Goal: Check status: Check status

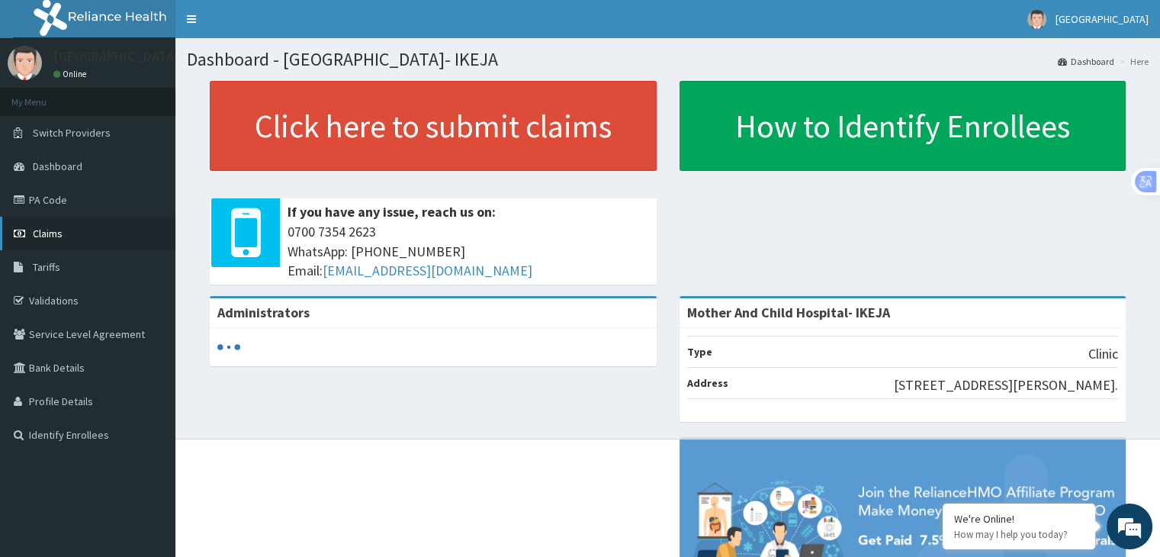
click at [52, 243] on link "Claims" at bounding box center [87, 234] width 175 height 34
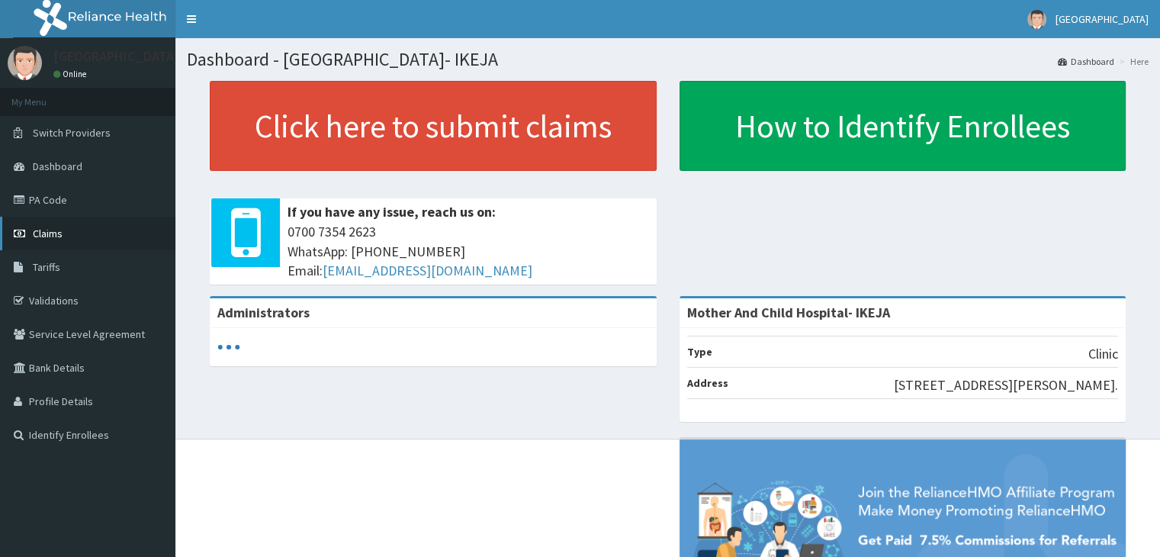
drag, startPoint x: 0, startPoint y: 0, endPoint x: 40, endPoint y: 240, distance: 243.5
click at [40, 240] on link "Claims" at bounding box center [87, 234] width 175 height 34
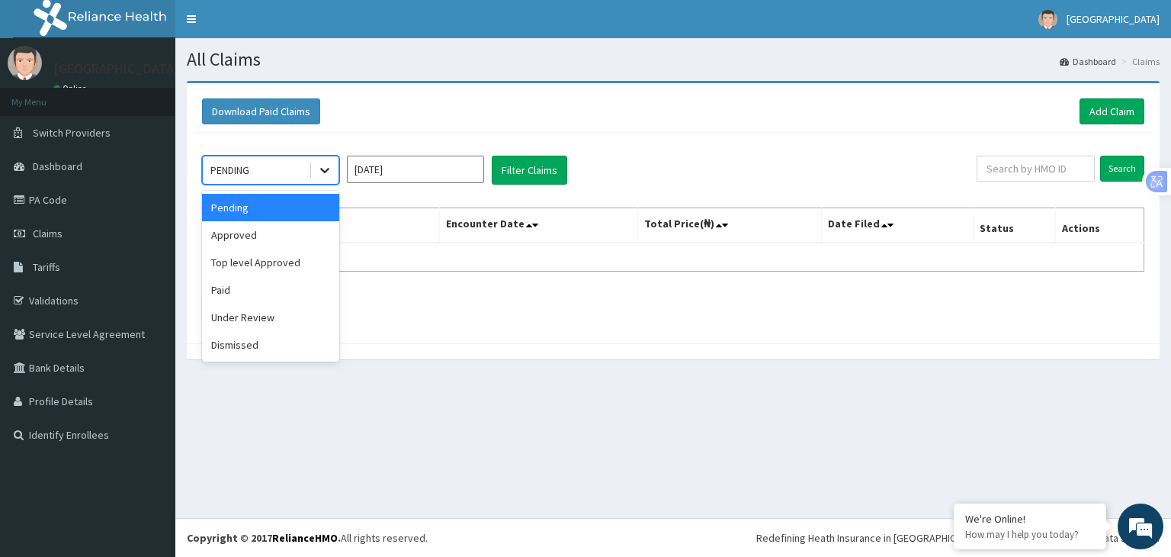
click at [326, 172] on icon at bounding box center [324, 169] width 15 height 15
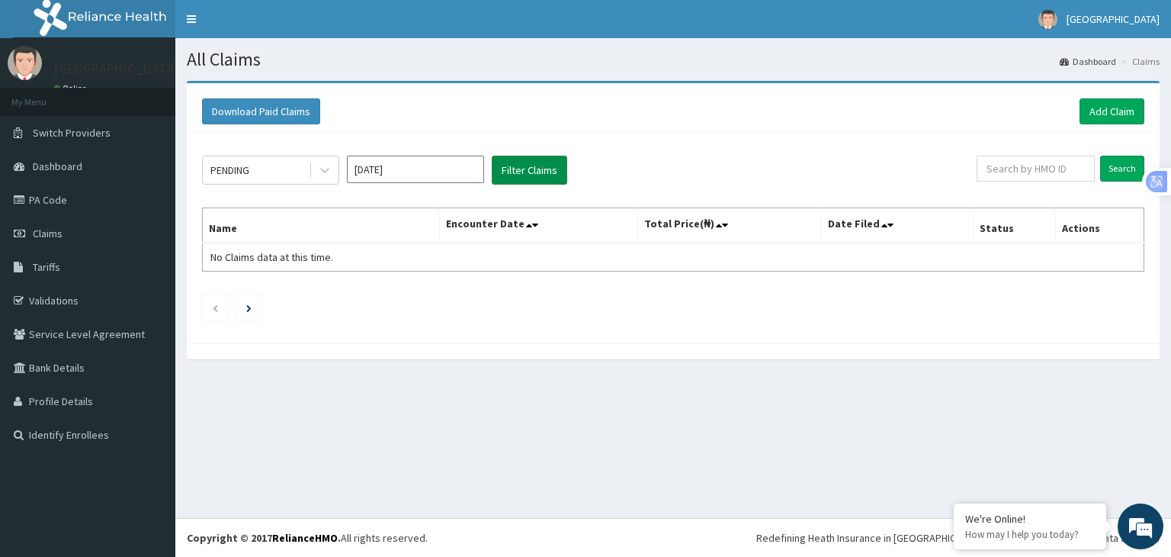
click at [509, 175] on button "Filter Claims" at bounding box center [530, 170] width 76 height 29
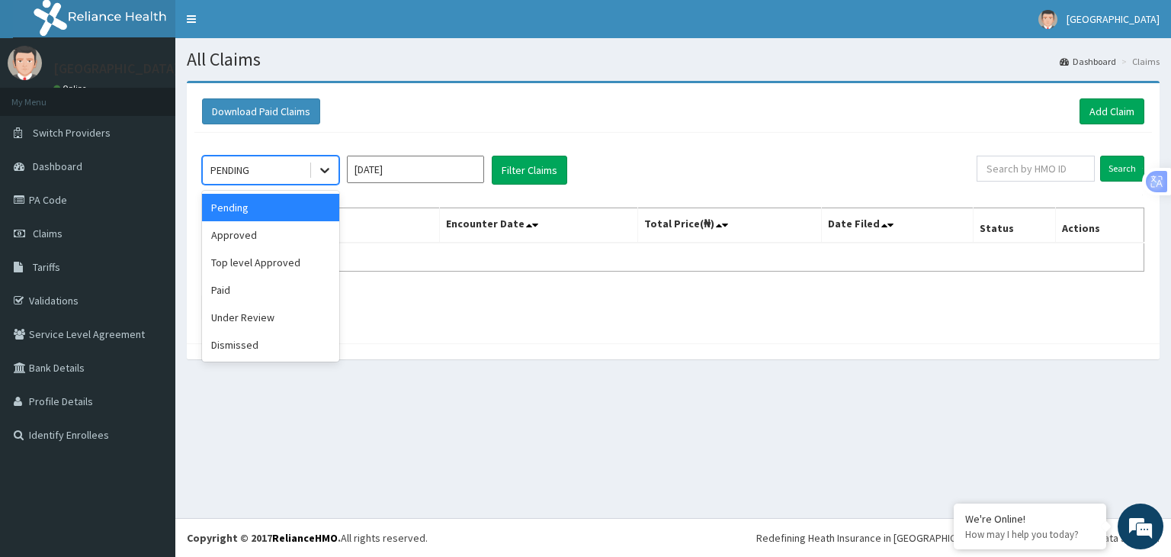
click at [323, 172] on icon at bounding box center [324, 169] width 15 height 15
click at [224, 236] on div "Approved" at bounding box center [270, 234] width 137 height 27
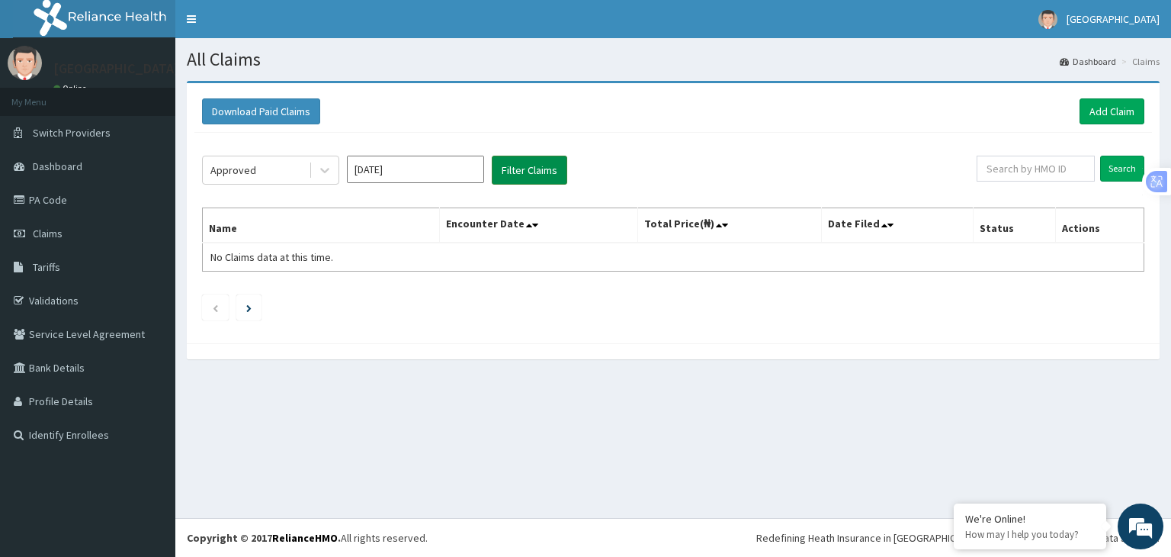
click at [509, 175] on button "Filter Claims" at bounding box center [530, 170] width 76 height 29
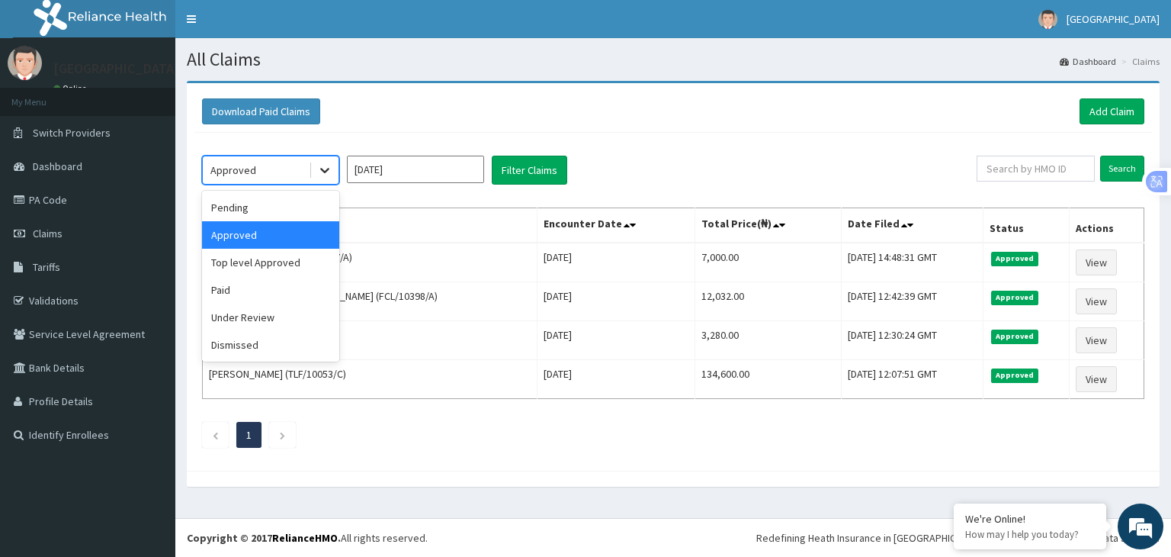
click at [327, 170] on icon at bounding box center [324, 169] width 15 height 15
click at [259, 262] on div "Top level Approved" at bounding box center [270, 262] width 137 height 27
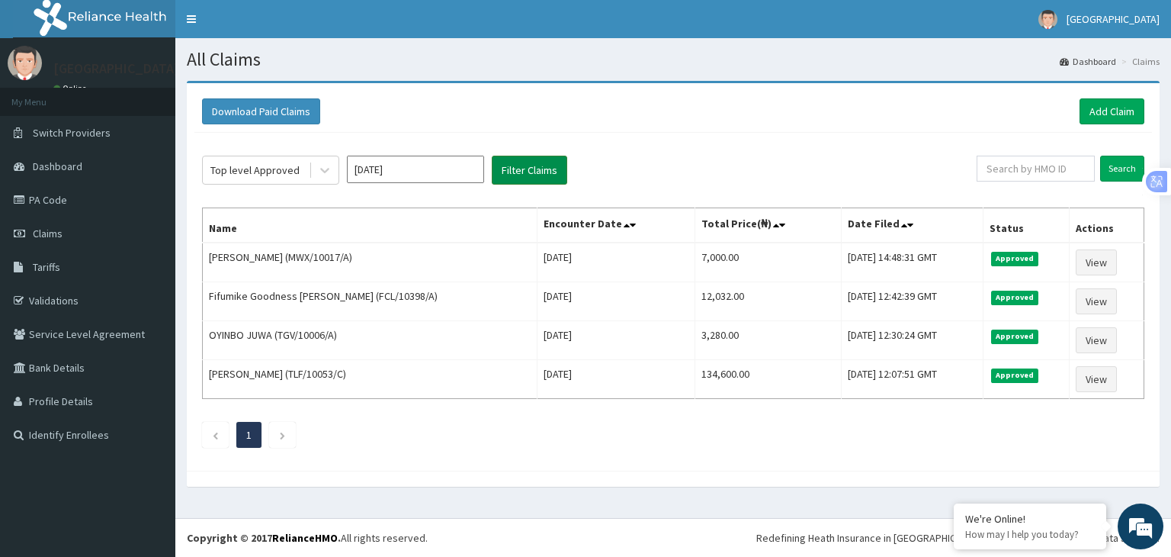
click at [509, 172] on button "Filter Claims" at bounding box center [530, 170] width 76 height 29
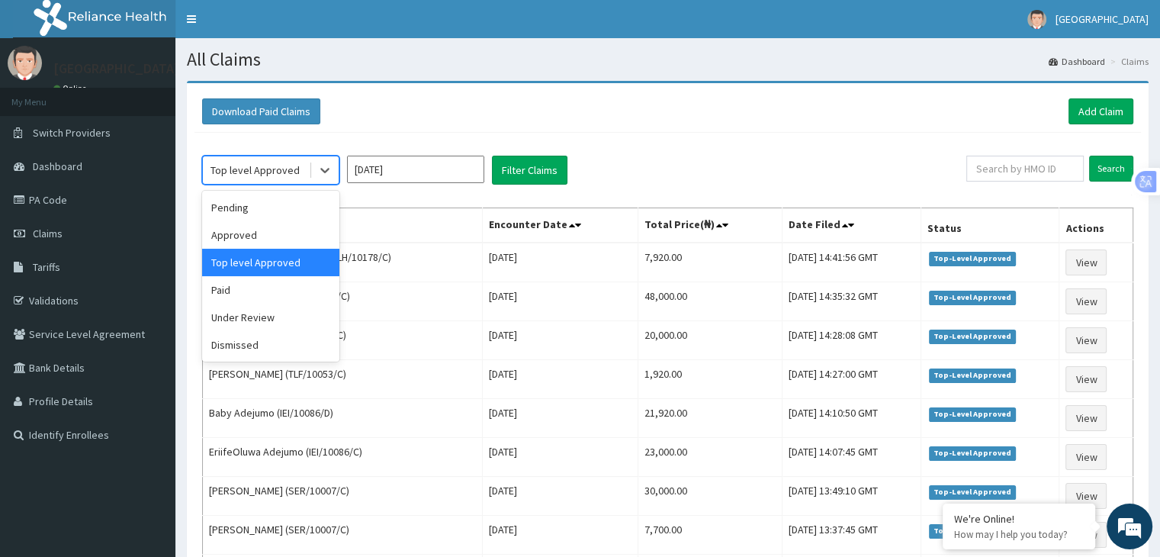
click at [282, 289] on div "Paid" at bounding box center [270, 289] width 137 height 27
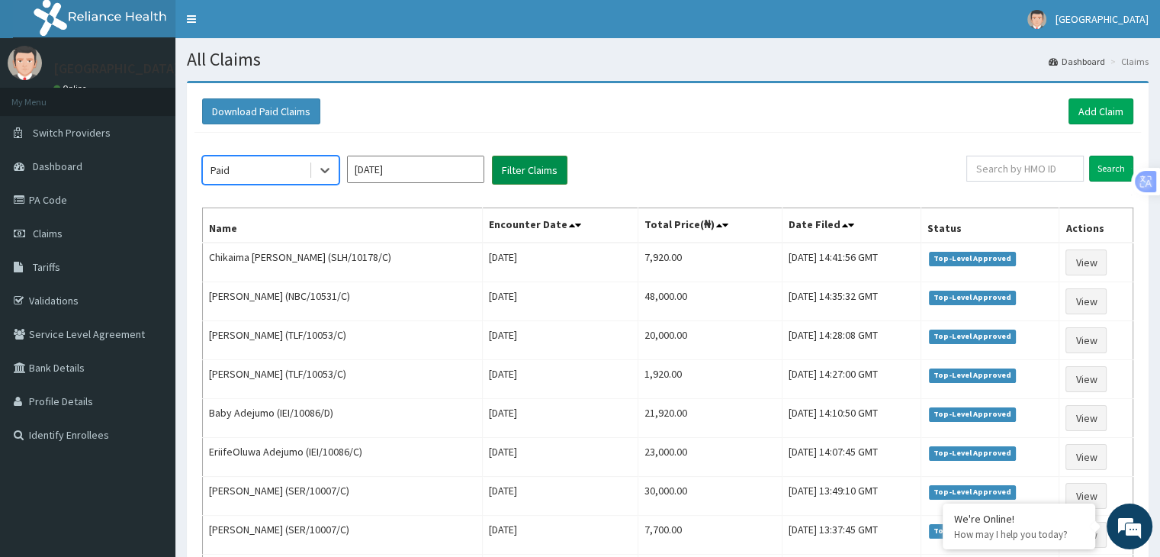
click at [544, 172] on button "Filter Claims" at bounding box center [530, 170] width 76 height 29
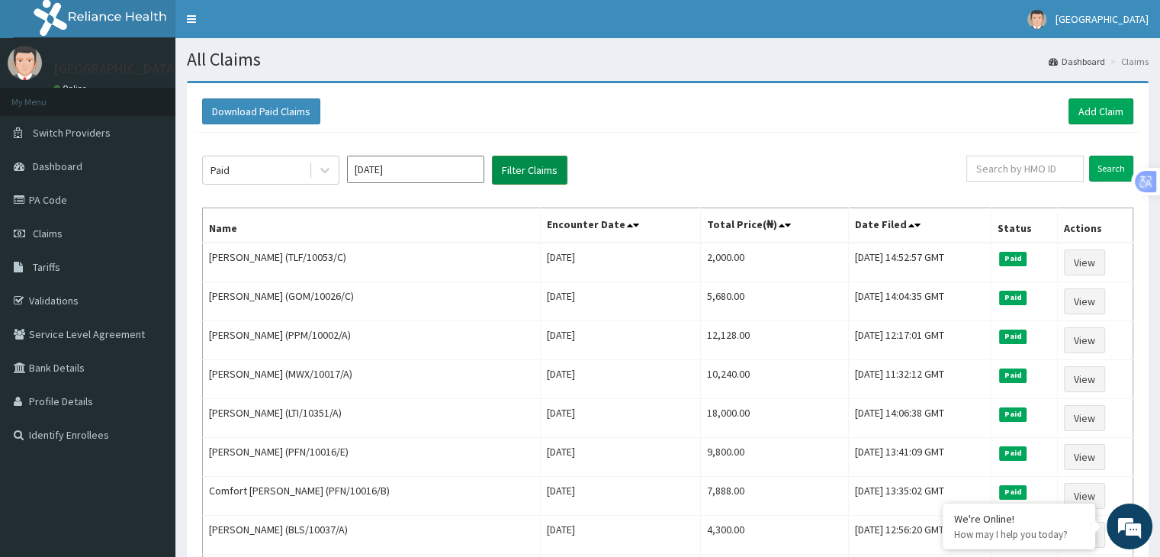
click at [544, 172] on button "Filter Claims" at bounding box center [530, 170] width 76 height 29
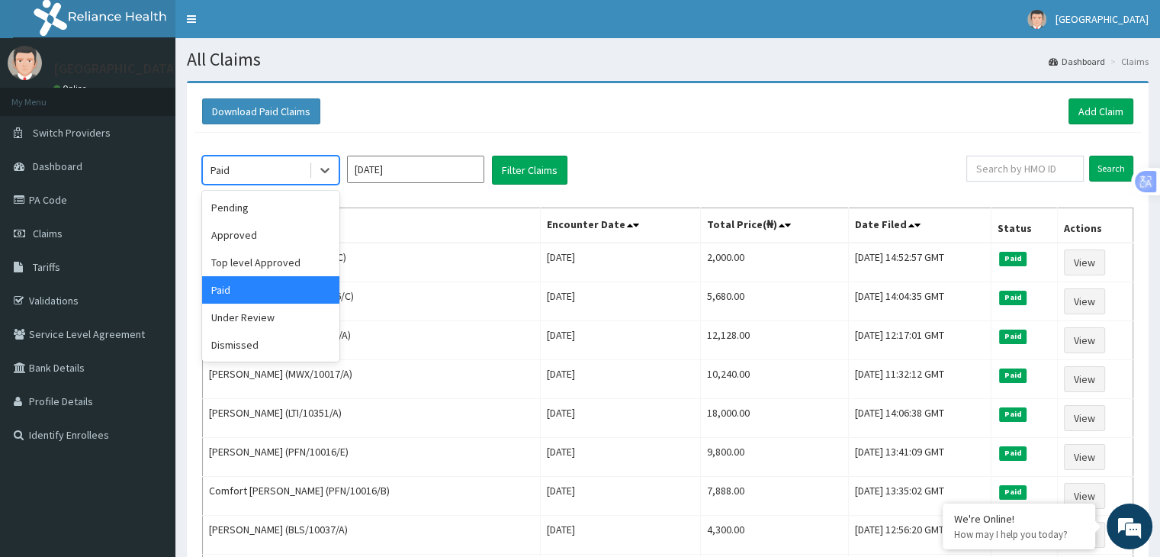
click at [260, 329] on div "Under Review" at bounding box center [270, 317] width 137 height 27
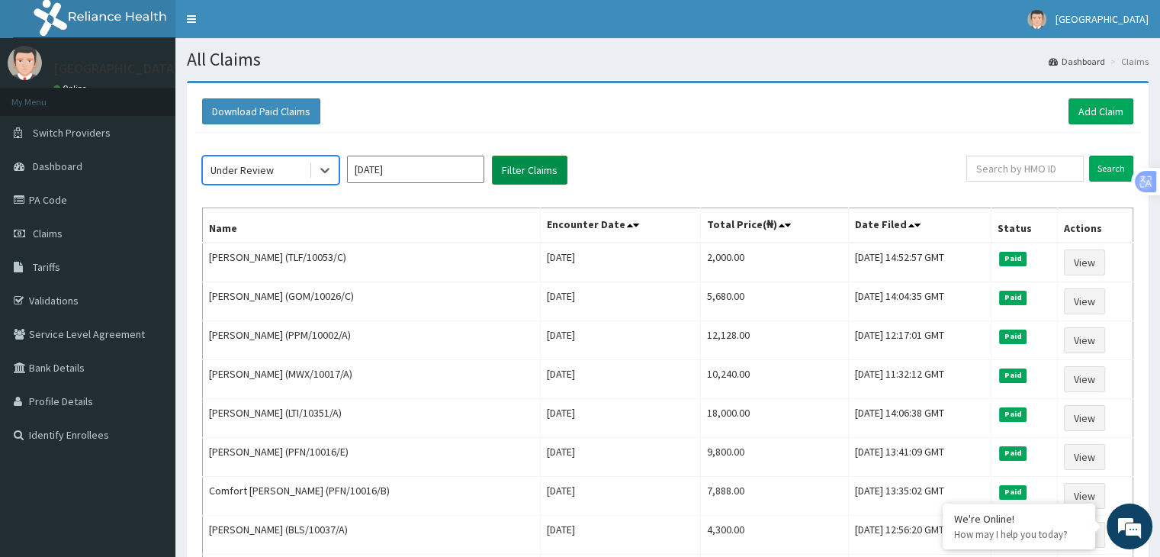
click at [531, 163] on button "Filter Claims" at bounding box center [530, 170] width 76 height 29
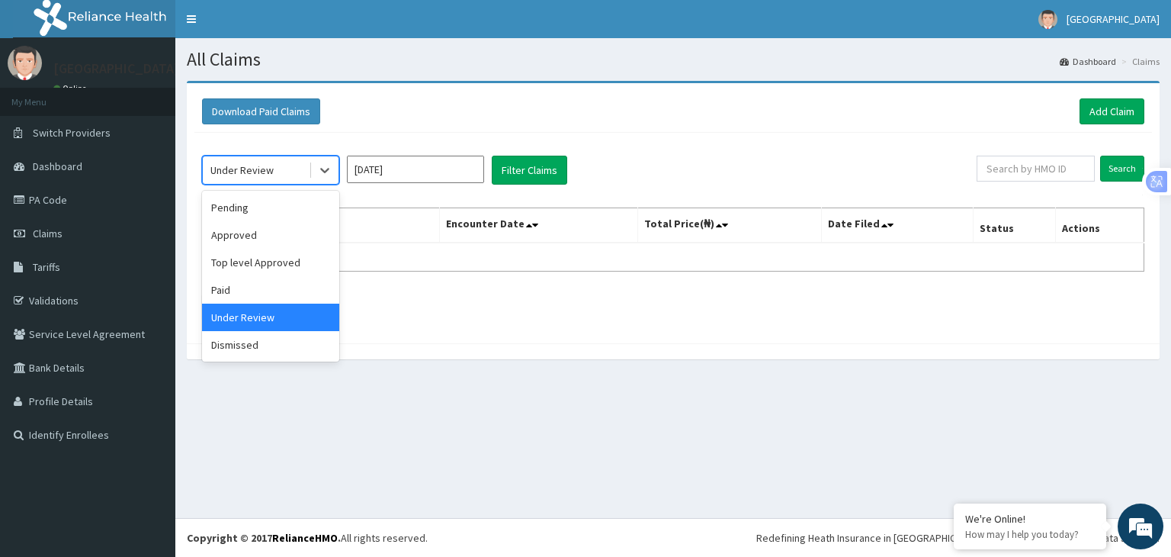
click at [281, 204] on div "Pending" at bounding box center [270, 207] width 137 height 27
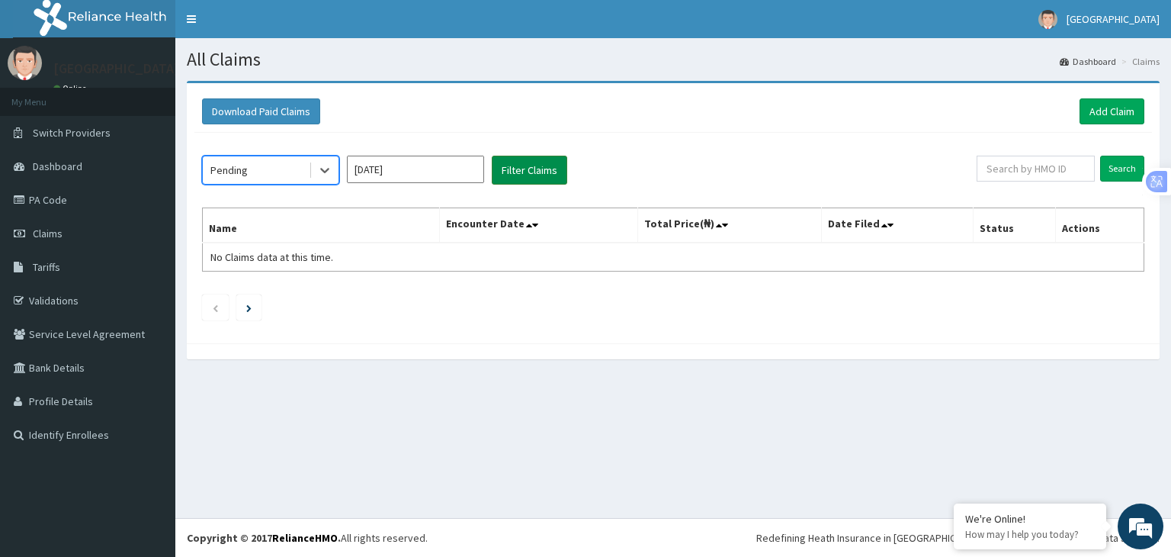
click at [548, 167] on button "Filter Claims" at bounding box center [530, 170] width 76 height 29
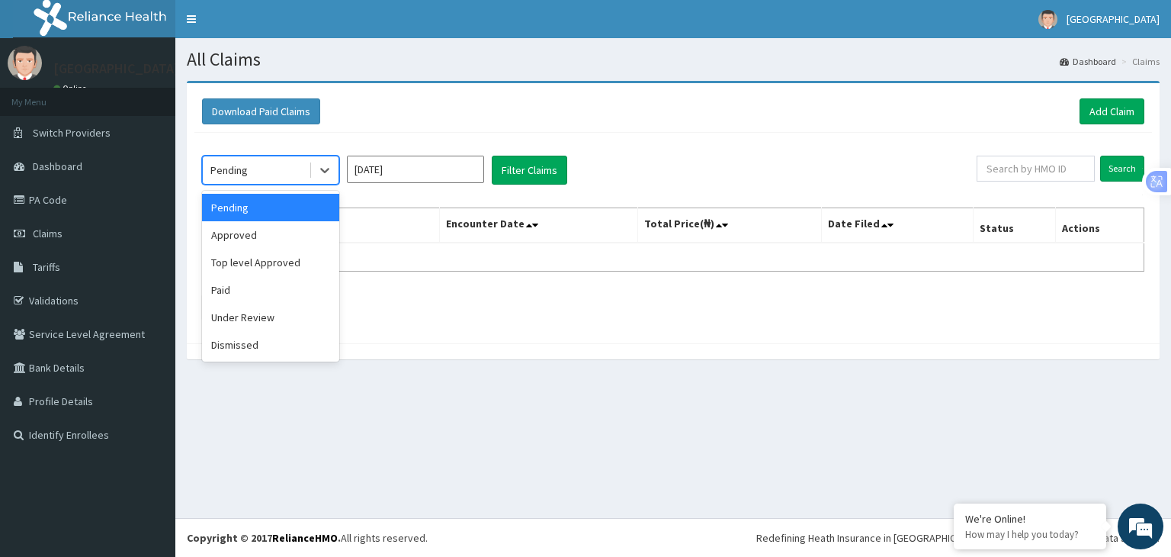
click at [301, 233] on div "Approved" at bounding box center [270, 234] width 137 height 27
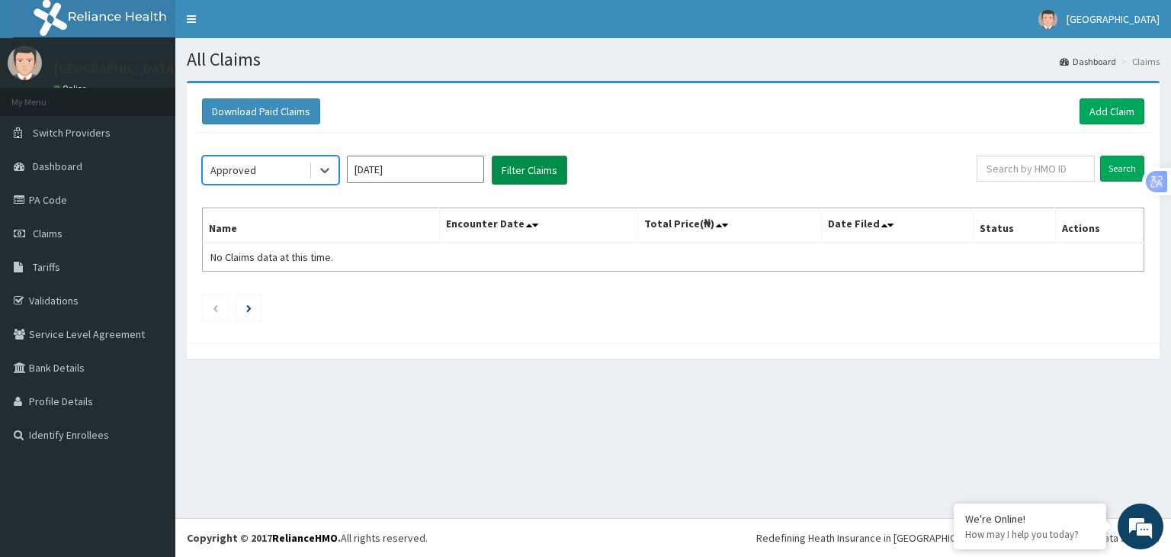
click at [543, 168] on button "Filter Claims" at bounding box center [530, 170] width 76 height 29
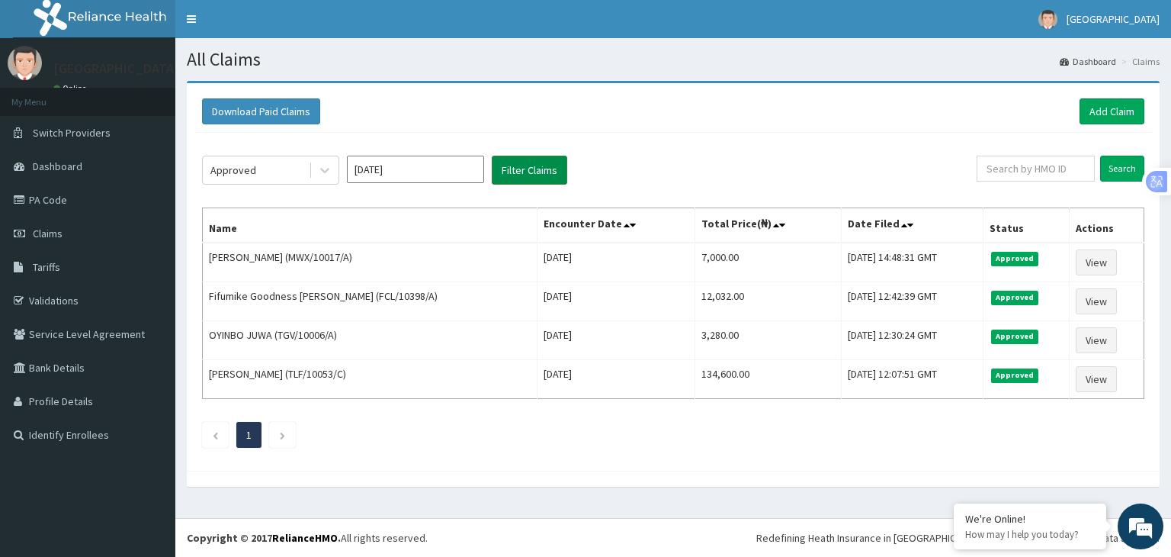
click at [540, 173] on button "Filter Claims" at bounding box center [530, 170] width 76 height 29
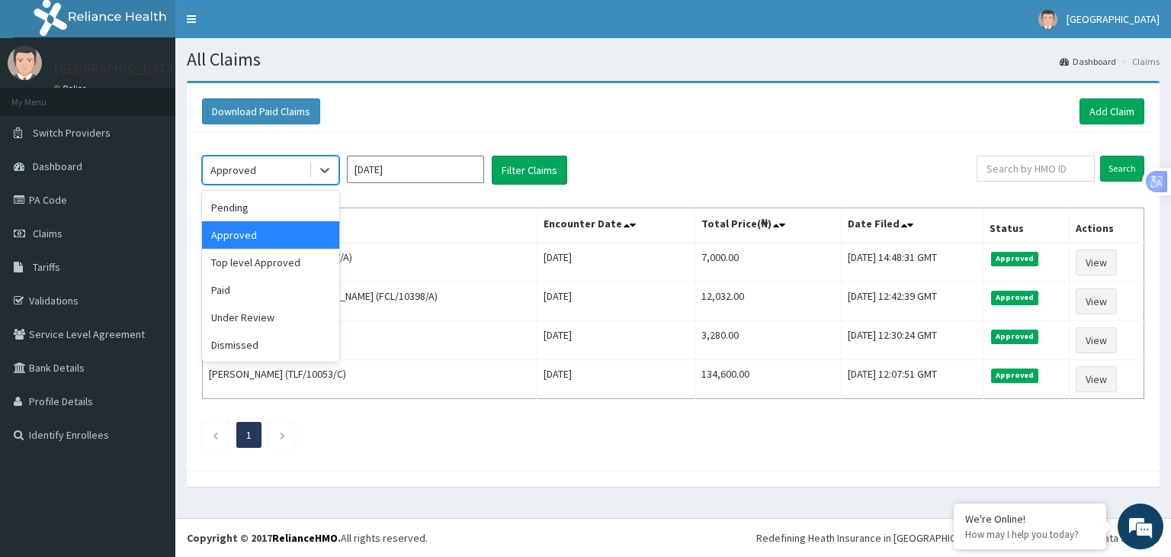
click at [311, 262] on div "Top level Approved" at bounding box center [270, 262] width 137 height 27
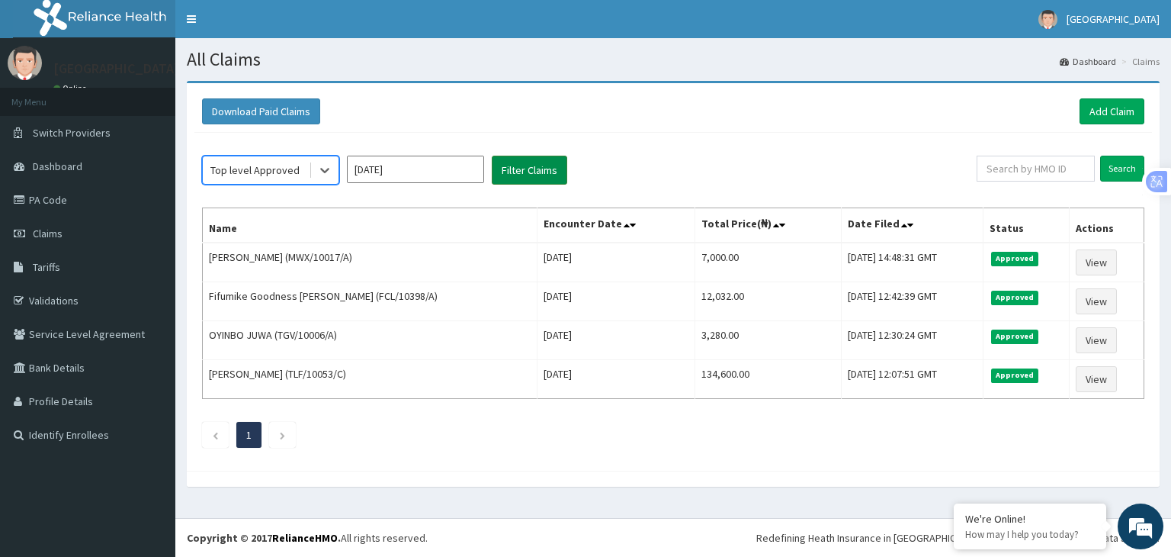
click at [529, 165] on button "Filter Claims" at bounding box center [530, 170] width 76 height 29
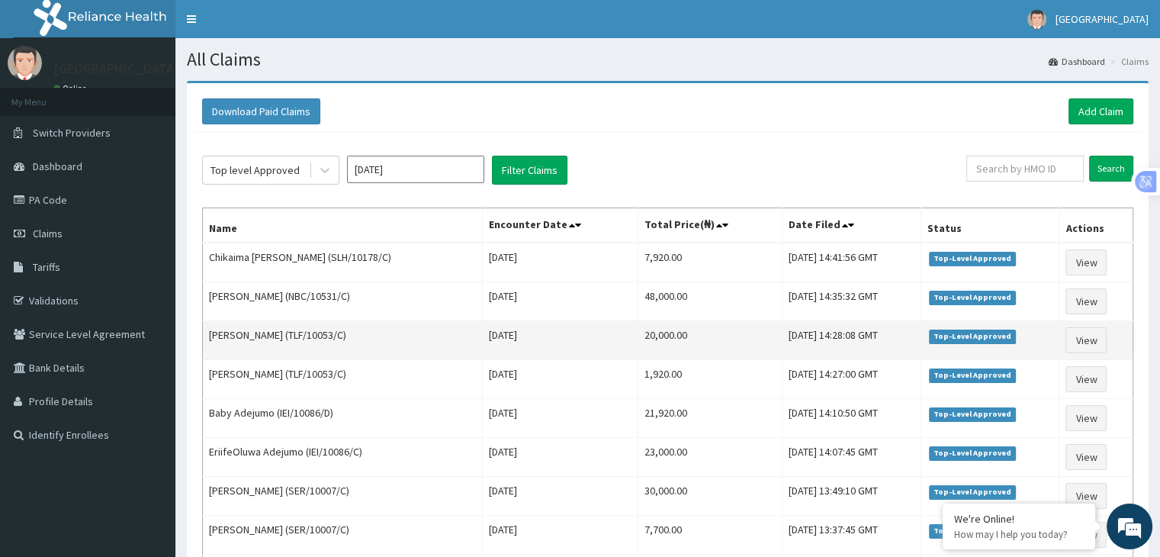
click at [400, 323] on td "Oluwafisayo Bello (TLF/10053/C)" at bounding box center [343, 340] width 280 height 39
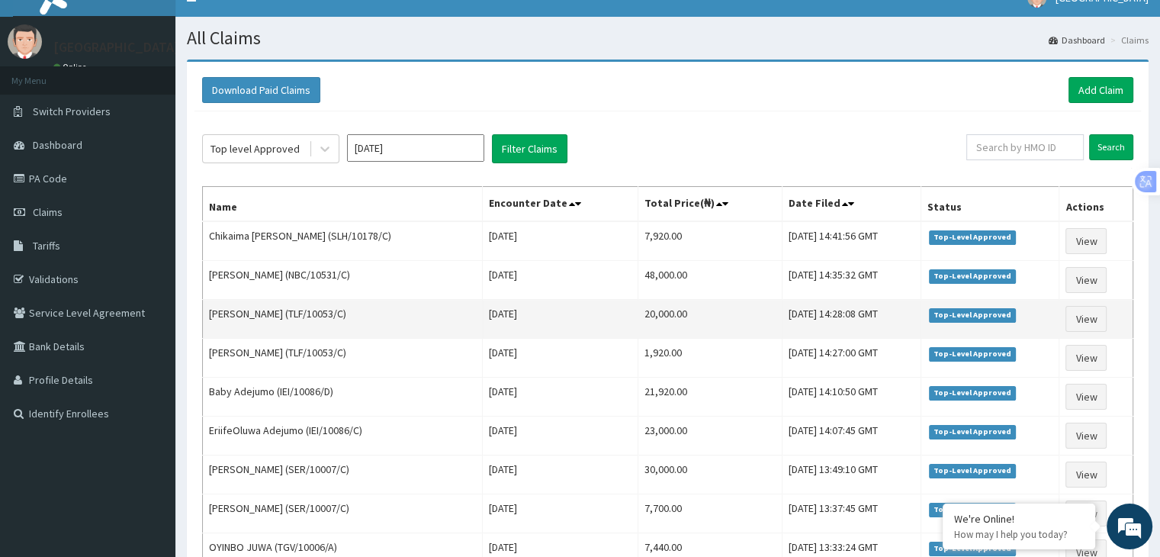
click at [381, 334] on td "Oluwafisayo Bello (TLF/10053/C)" at bounding box center [343, 319] width 280 height 39
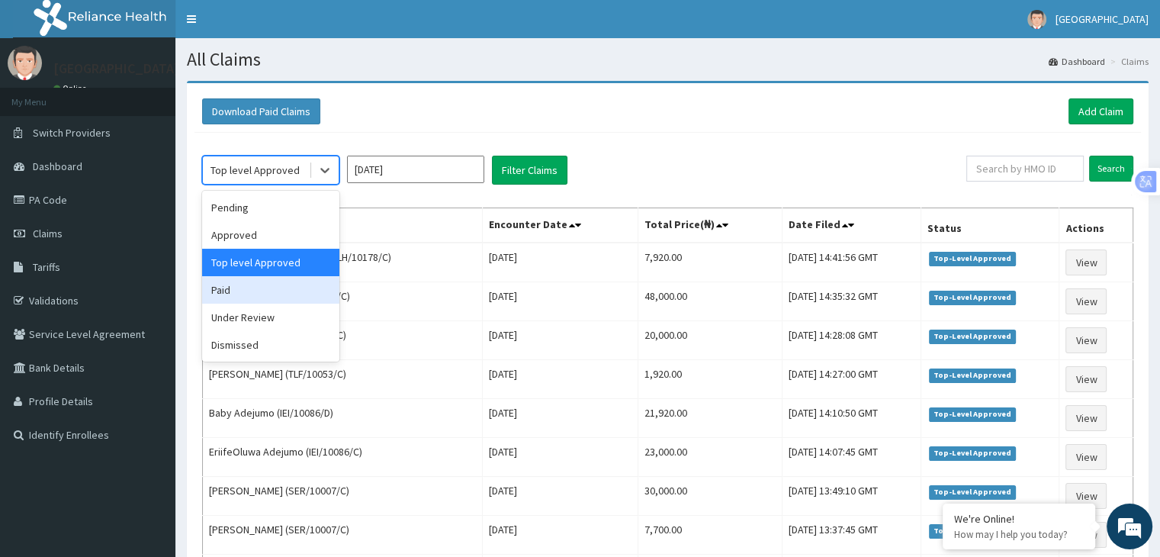
click at [216, 285] on div "Paid" at bounding box center [270, 289] width 137 height 27
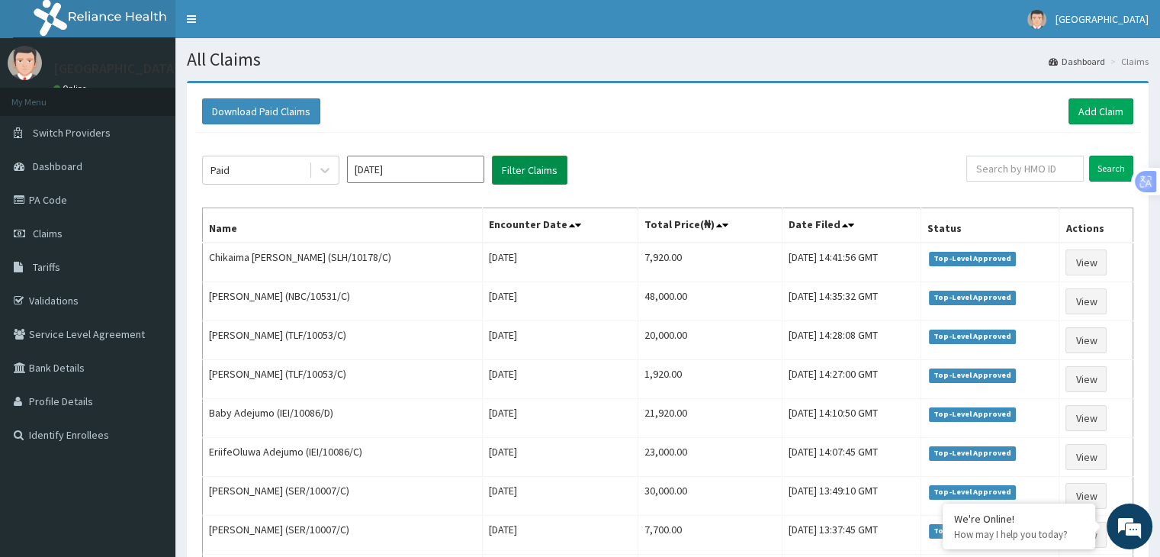
click at [509, 165] on button "Filter Claims" at bounding box center [530, 170] width 76 height 29
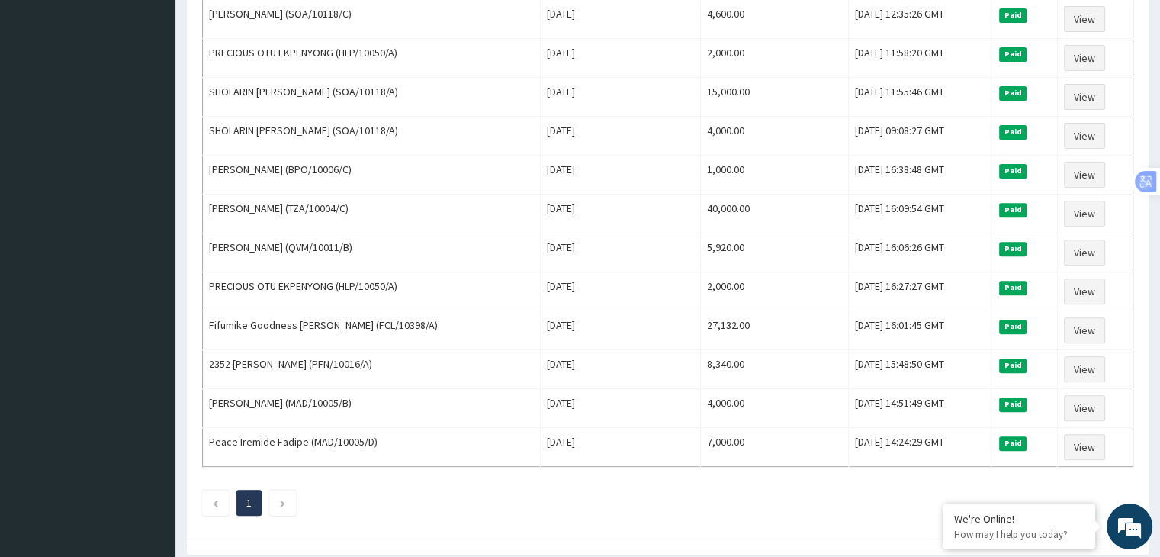
scroll to position [557, 0]
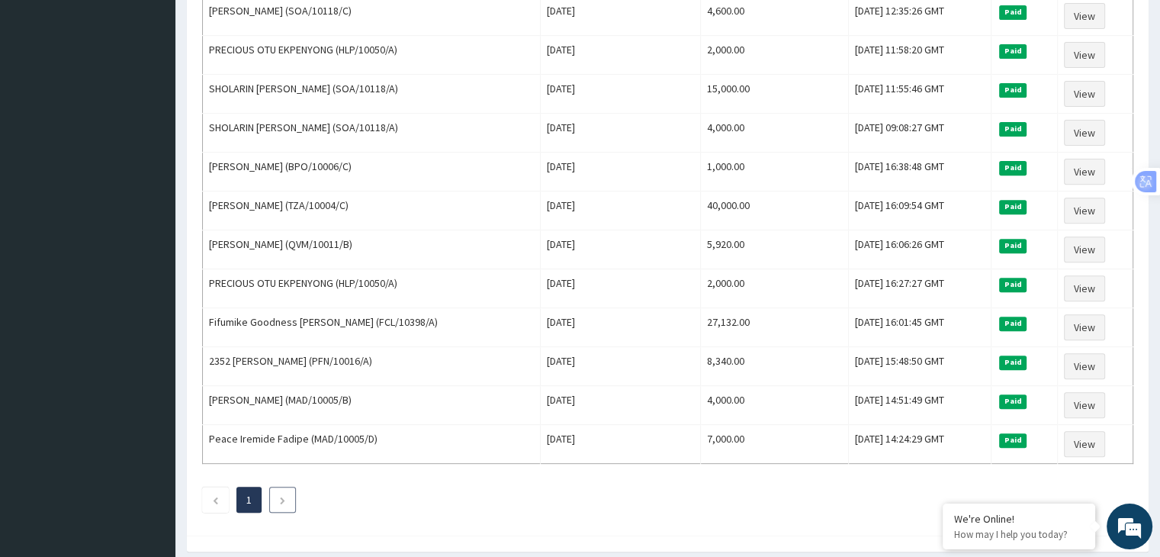
click at [281, 496] on icon "Next page" at bounding box center [282, 500] width 7 height 9
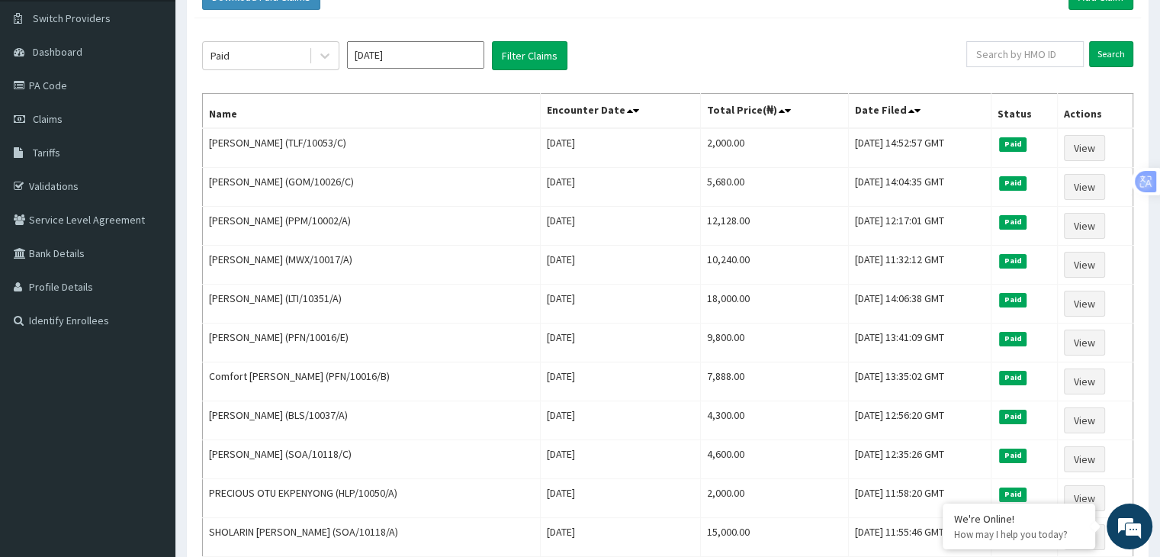
scroll to position [0, 0]
